Goal: Transaction & Acquisition: Purchase product/service

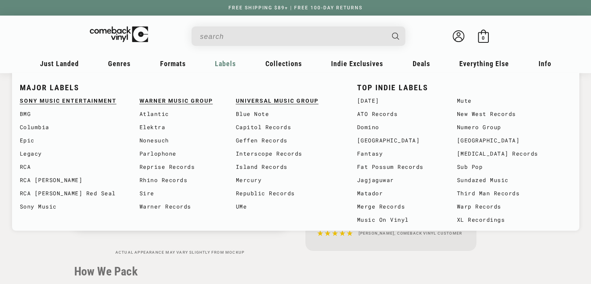
scroll to position [117, 0]
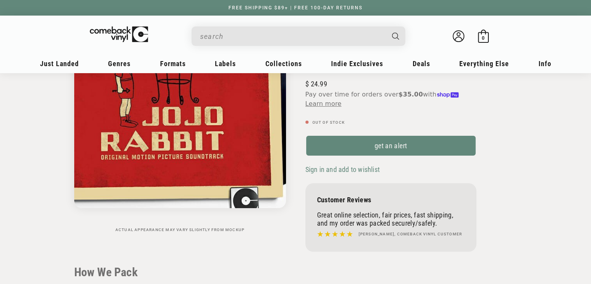
click at [169, 131] on img "Gallery Viewer" at bounding box center [180, 102] width 212 height 212
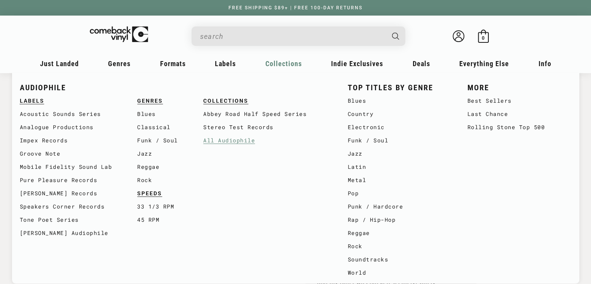
scroll to position [39, 0]
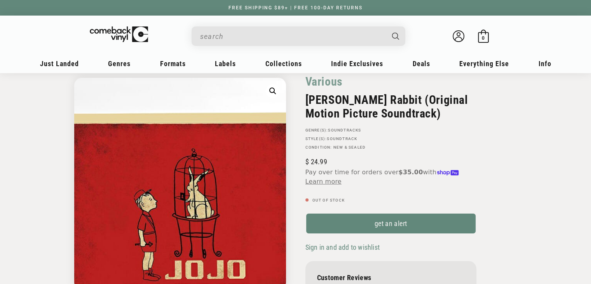
click at [143, 126] on img "Gallery Viewer" at bounding box center [180, 184] width 212 height 212
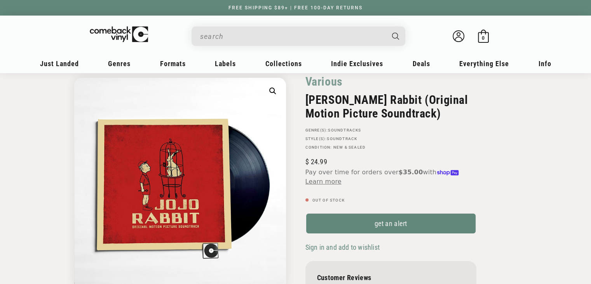
click at [270, 93] on button "Open media 1 in modal" at bounding box center [273, 91] width 14 height 14
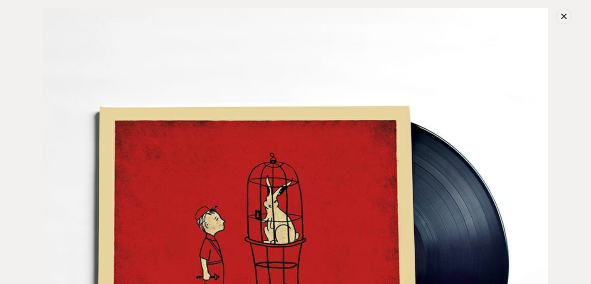
scroll to position [8, 0]
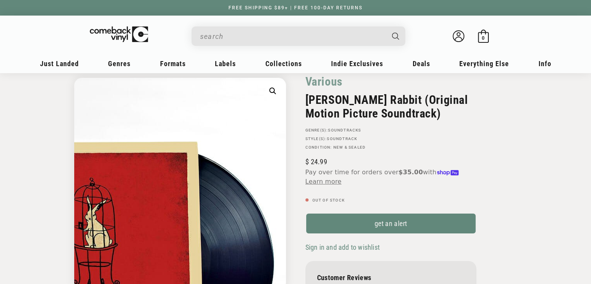
drag, startPoint x: 258, startPoint y: 142, endPoint x: 197, endPoint y: 167, distance: 65.2
click at [197, 167] on img "Gallery Viewer" at bounding box center [180, 184] width 212 height 212
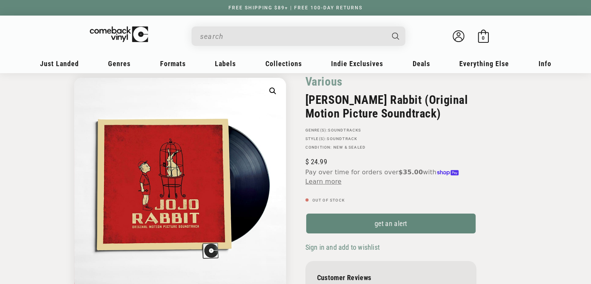
click at [277, 93] on button "Open media 1 in modal" at bounding box center [273, 91] width 14 height 14
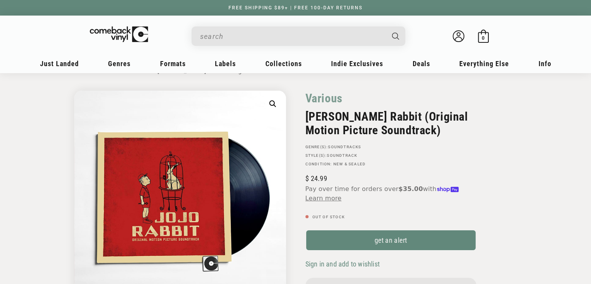
scroll to position [0, 0]
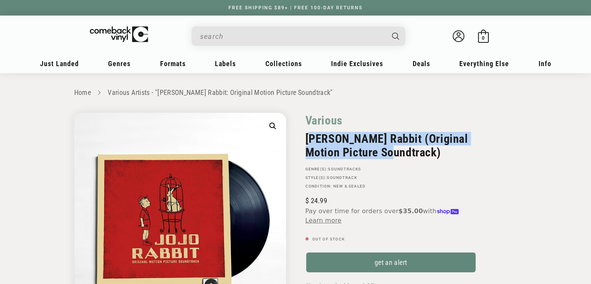
drag, startPoint x: 308, startPoint y: 139, endPoint x: 404, endPoint y: 155, distance: 97.3
click at [404, 155] on h2 "[PERSON_NAME] Rabbit (Original Motion Picture Soundtrack)" at bounding box center [391, 145] width 171 height 27
drag, startPoint x: 381, startPoint y: 148, endPoint x: 338, endPoint y: 147, distance: 43.2
click at [342, 148] on h2 "[PERSON_NAME] Rabbit (Original Motion Picture Soundtrack)" at bounding box center [391, 145] width 171 height 27
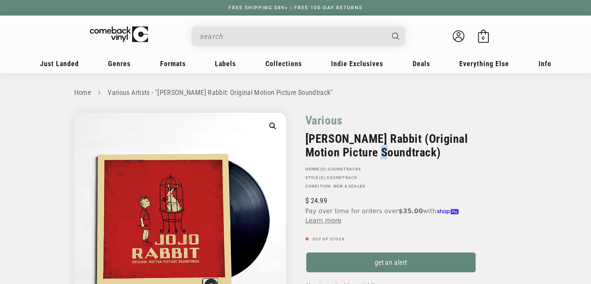
click at [400, 155] on h2 "[PERSON_NAME] Rabbit (Original Motion Picture Soundtrack)" at bounding box center [391, 145] width 171 height 27
drag, startPoint x: 405, startPoint y: 154, endPoint x: 375, endPoint y: 150, distance: 30.3
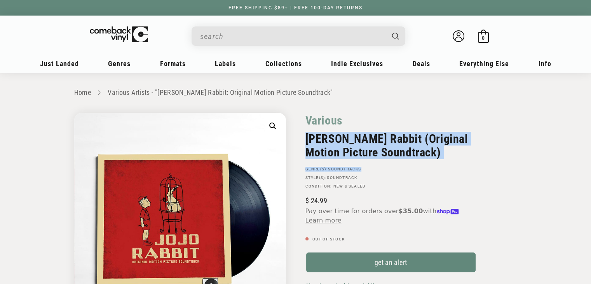
drag, startPoint x: 305, startPoint y: 139, endPoint x: 415, endPoint y: 161, distance: 112.2
click at [415, 161] on div "Various [PERSON_NAME] Rabbit (Original Motion Picture Soundtrack) GENRE(S): Sou…" at bounding box center [391, 151] width 171 height 76
